Goal: Navigation & Orientation: Find specific page/section

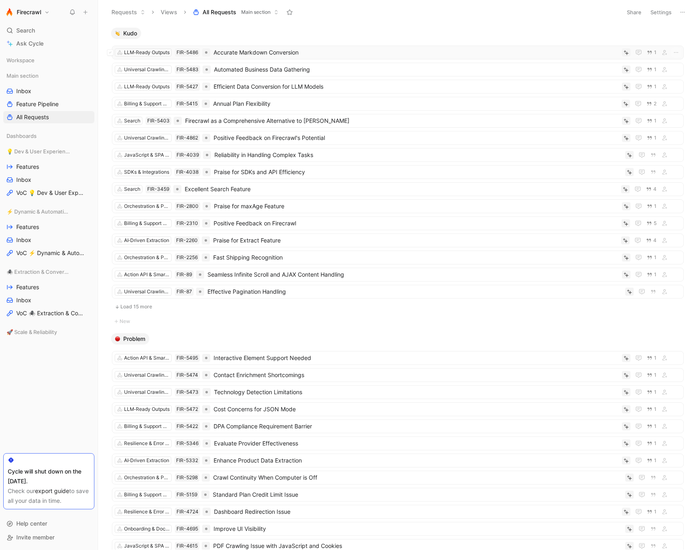
click at [260, 56] on span "Accurate Markdown Conversion" at bounding box center [415, 53] width 405 height 10
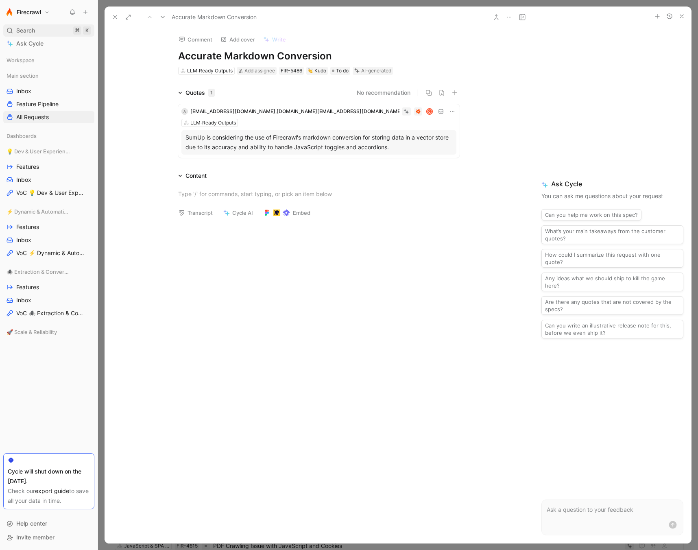
click at [22, 30] on span "Search" at bounding box center [25, 31] width 19 height 10
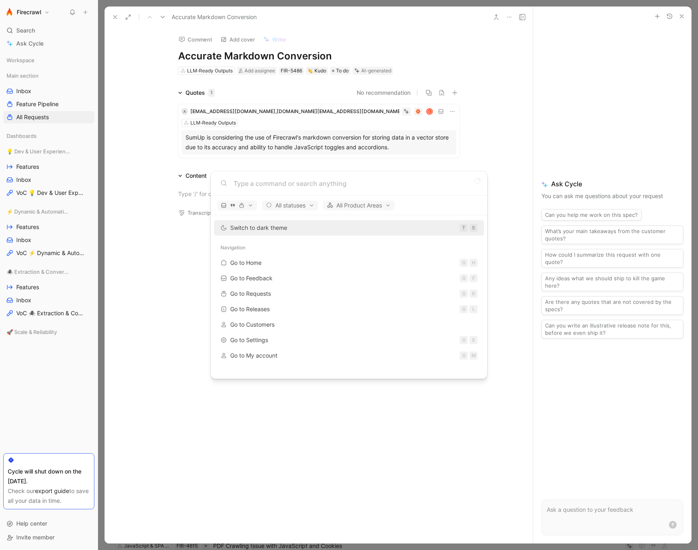
click at [23, 91] on body "Firecrawl Search ⌘ K Ask Cycle Workspace Main section Inbox Feature Pipeline Al…" at bounding box center [349, 275] width 698 height 550
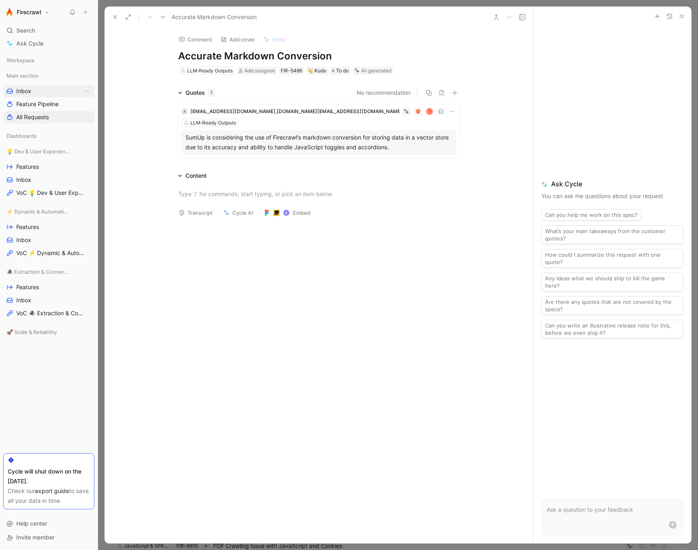
click at [23, 92] on span "Inbox" at bounding box center [23, 91] width 15 height 8
